Goal: Navigation & Orientation: Go to known website

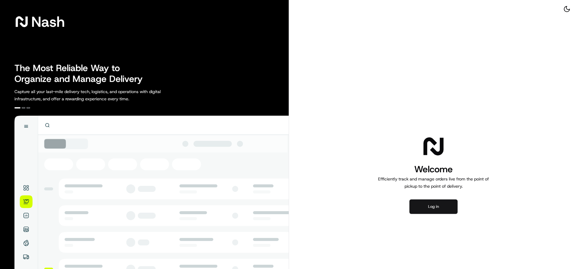
click at [452, 205] on button "Log in" at bounding box center [433, 206] width 48 height 14
